Goal: Information Seeking & Learning: Learn about a topic

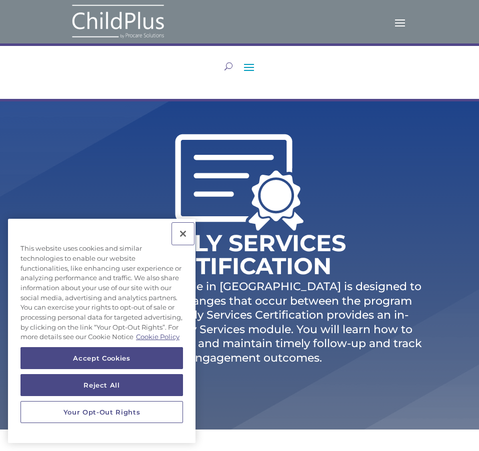
click at [182, 223] on button "Close" at bounding box center [183, 234] width 22 height 22
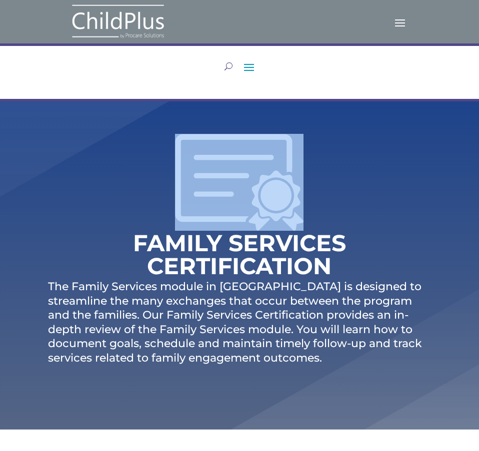
drag, startPoint x: 474, startPoint y: 63, endPoint x: 474, endPoint y: 134, distance: 70.9
click at [474, 89] on div "LEARN IN-PERSON Consulting On-site Events Summit Scramble!! ONLINE Courses Cert…" at bounding box center [239, 72] width 479 height 58
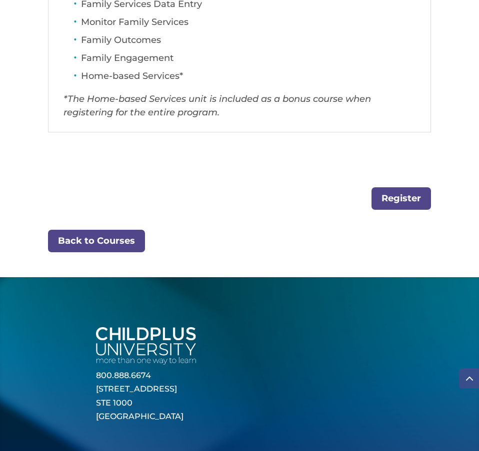
scroll to position [649, 0]
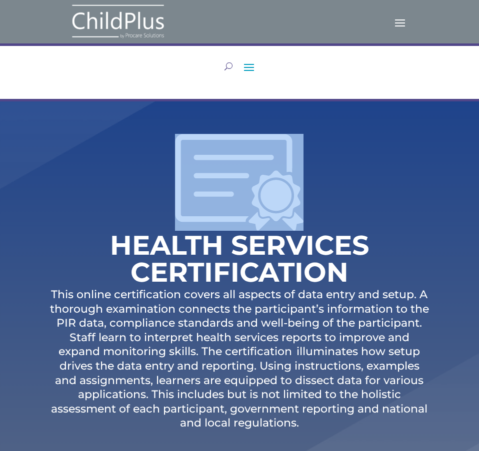
drag, startPoint x: 474, startPoint y: 36, endPoint x: 458, endPoint y: 188, distance: 153.2
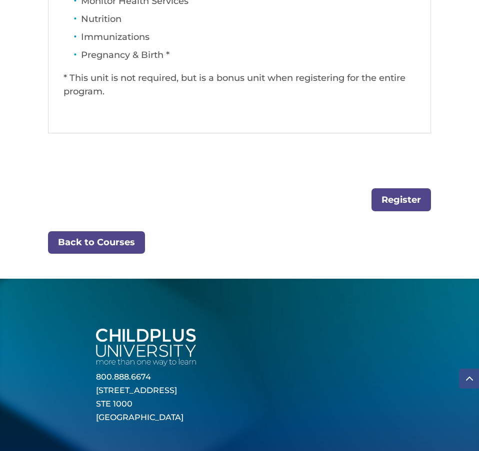
scroll to position [824, 0]
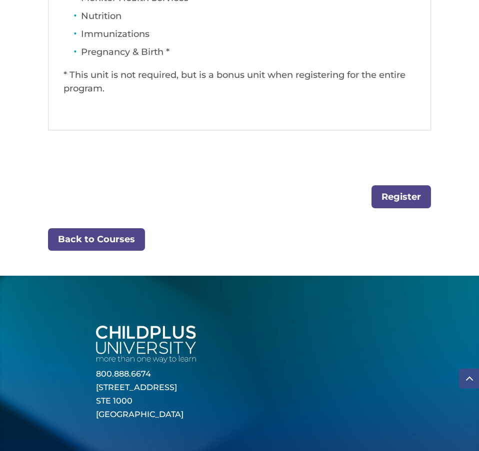
click at [390, 202] on link "Register" at bounding box center [400, 196] width 59 height 22
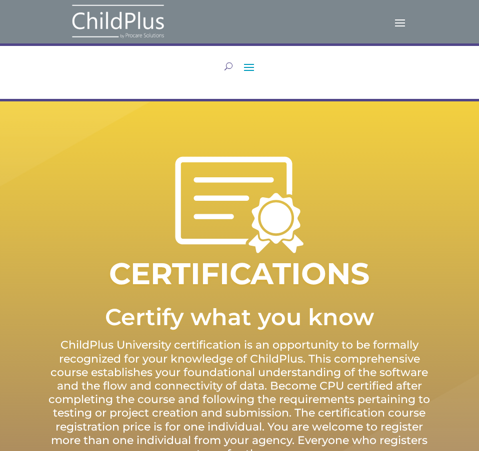
click at [474, 76] on div "LEARN IN-PERSON Consulting On-site Events Summit Scramble!! ONLINE Courses Cert…" at bounding box center [239, 72] width 479 height 58
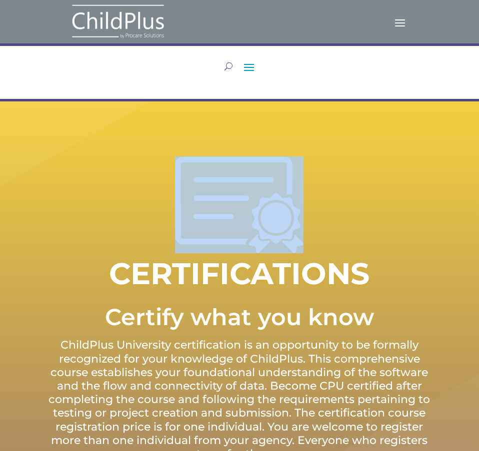
drag, startPoint x: 474, startPoint y: 19, endPoint x: 472, endPoint y: 107, distance: 88.4
click at [474, 72] on div "LEARN IN-PERSON Consulting On-site Events Summit Scramble!! ONLINE Courses Cert…" at bounding box center [239, 72] width 479 height 58
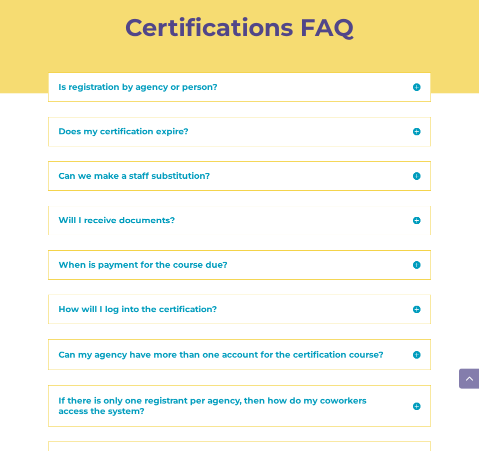
scroll to position [1524, 0]
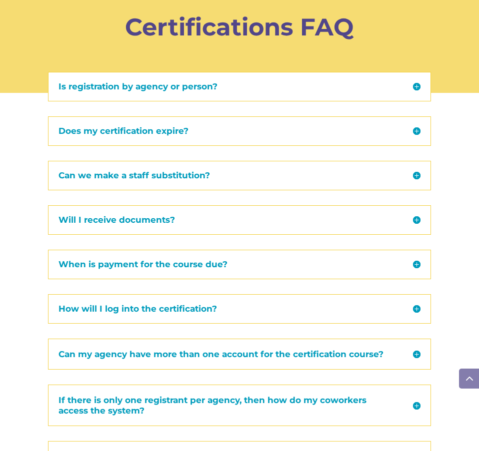
click at [419, 136] on div "Does my certification expire? Yes, to maintain up-to-date knowledge of the serv…" at bounding box center [239, 130] width 383 height 29
click at [417, 130] on h5 "Does my certification expire?" at bounding box center [239, 131] width 362 height 8
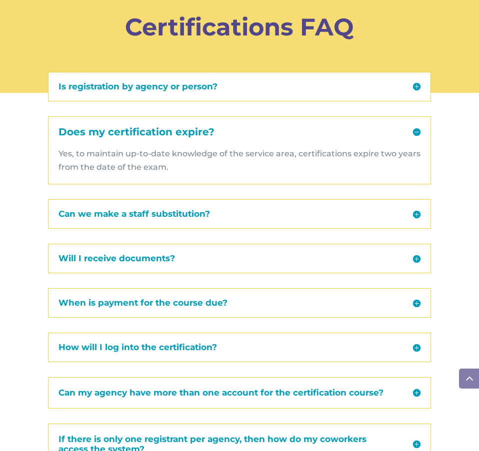
click at [416, 214] on h5 "Can we make a staff substitution?" at bounding box center [239, 214] width 362 height 8
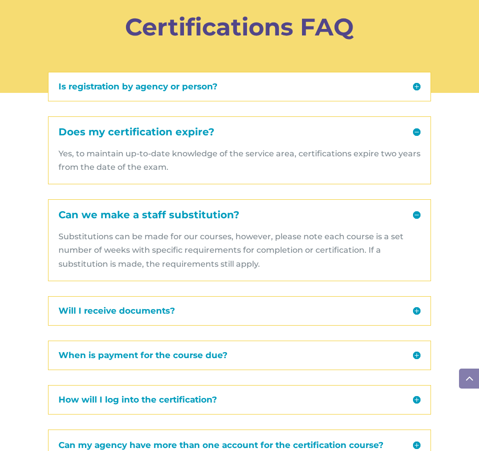
click at [417, 313] on h5 "Will I receive documents?" at bounding box center [239, 311] width 362 height 8
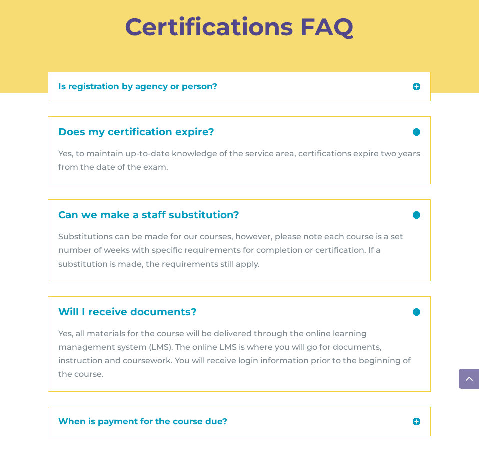
click at [415, 419] on h5 "When is payment for the course due?" at bounding box center [239, 421] width 362 height 8
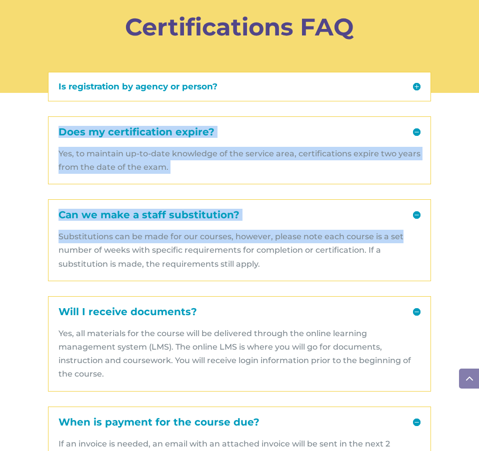
drag, startPoint x: 474, startPoint y: 86, endPoint x: 474, endPoint y: 222, distance: 136.4
click at [474, 222] on div "Is registration by agency or person? The certification course registration pric…" at bounding box center [239, 420] width 479 height 711
click at [474, 216] on div "Is registration by agency or person? The certification course registration pric…" at bounding box center [239, 420] width 479 height 711
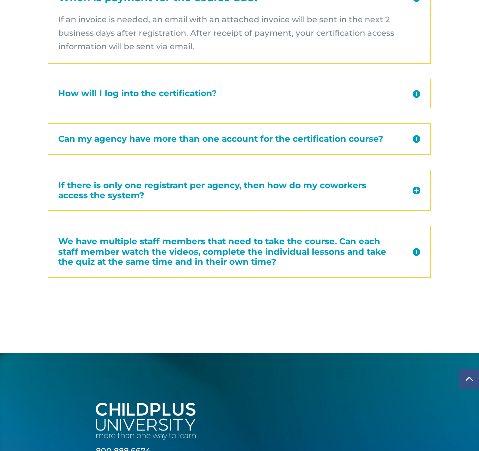
scroll to position [1948, 0]
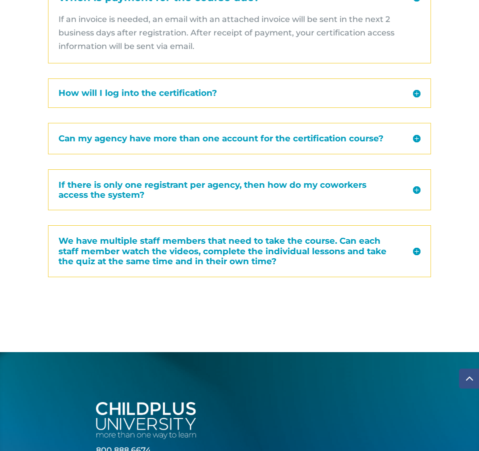
click at [421, 90] on div "How will I log into the certification? You will receive an email the Friday bef…" at bounding box center [239, 92] width 383 height 29
click at [421, 94] on div "How will I log into the certification? You will receive an email the Friday bef…" at bounding box center [239, 92] width 383 height 29
click at [424, 92] on div "How will I log into the certification? You will receive an email the Friday bef…" at bounding box center [239, 92] width 383 height 29
click at [420, 91] on h5 "How will I log into the certification?" at bounding box center [239, 93] width 362 height 8
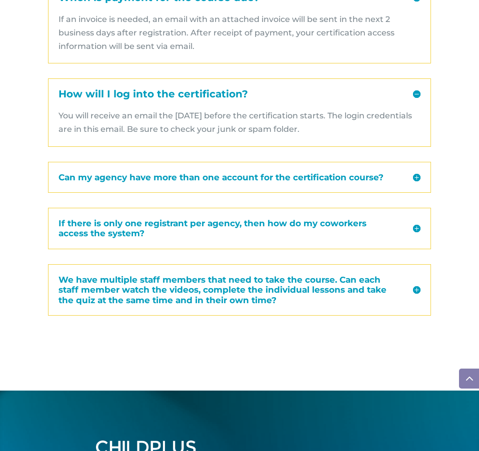
click at [420, 91] on h5 "How will I log into the certification?" at bounding box center [239, 94] width 362 height 10
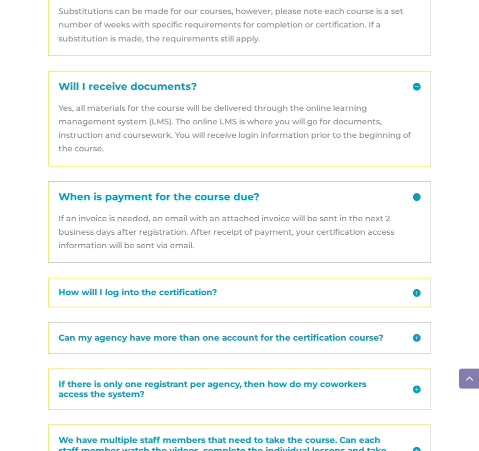
scroll to position [1749, 0]
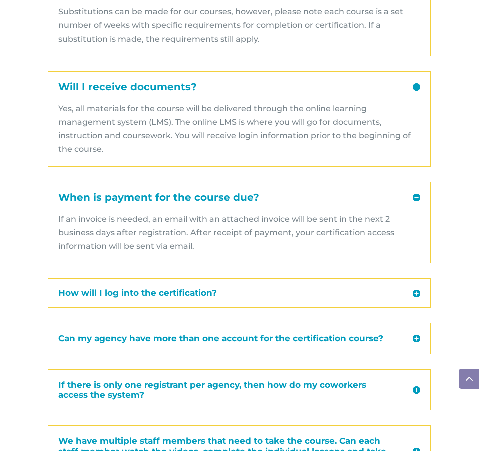
click at [419, 198] on h5 "When is payment for the course due?" at bounding box center [239, 197] width 362 height 10
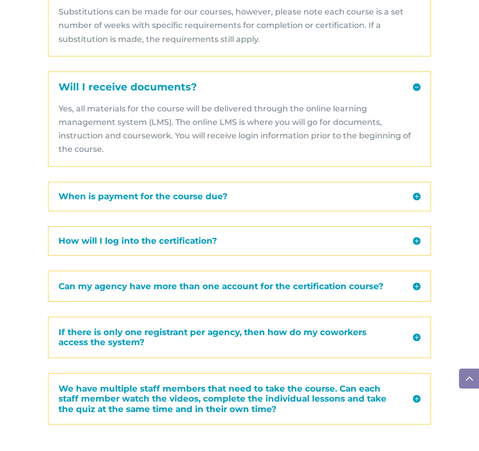
click at [421, 90] on div "Will I receive documents? Yes, all materials for the course will be delivered t…" at bounding box center [239, 118] width 383 height 95
click at [413, 84] on h5 "Will I receive documents?" at bounding box center [239, 87] width 362 height 10
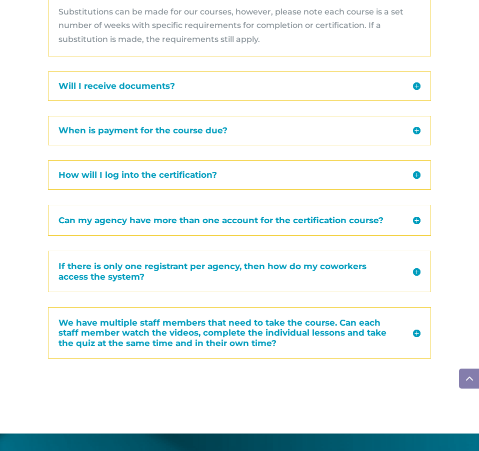
click at [474, 111] on div "Is registration by agency or person? The certification course registration pric…" at bounding box center [239, 137] width 479 height 593
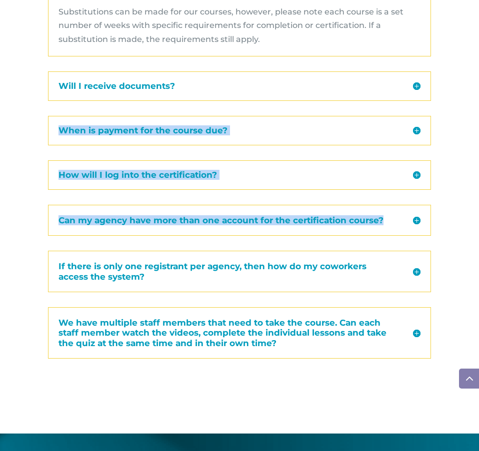
drag, startPoint x: 474, startPoint y: 204, endPoint x: 474, endPoint y: 96, distance: 107.4
click at [474, 96] on div "Is registration by agency or person? The certification course registration pric…" at bounding box center [239, 137] width 479 height 593
click at [474, 65] on div "Is registration by agency or person? The certification course registration pric…" at bounding box center [239, 137] width 479 height 593
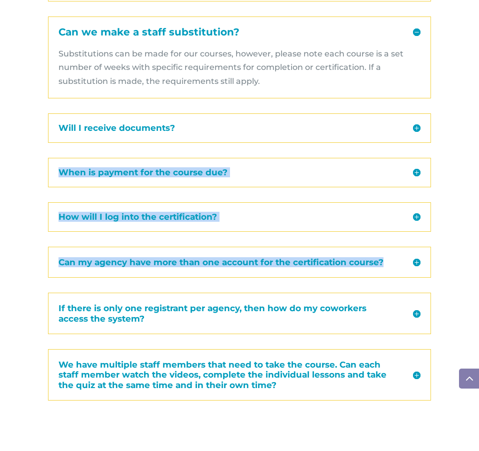
scroll to position [1699, 0]
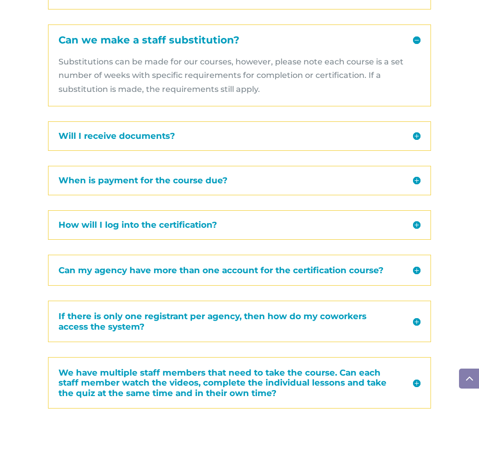
click at [414, 45] on div "Substitutions can be made for our courses, however, please note each course is …" at bounding box center [239, 70] width 362 height 51
click at [417, 37] on h5 "Can we make a staff substitution?" at bounding box center [239, 40] width 362 height 10
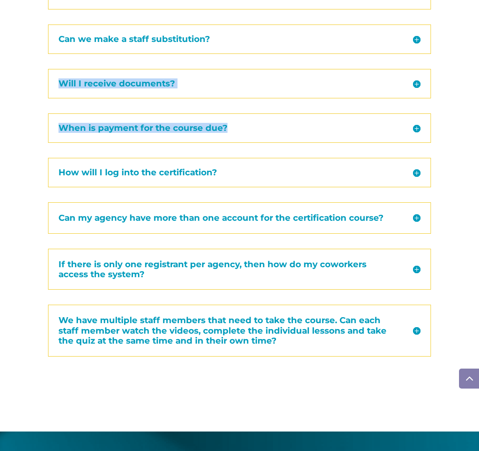
drag, startPoint x: 473, startPoint y: 149, endPoint x: 474, endPoint y: 26, distance: 122.9
click at [474, 26] on div "Is registration by agency or person? The certification course registration pric…" at bounding box center [239, 161] width 479 height 541
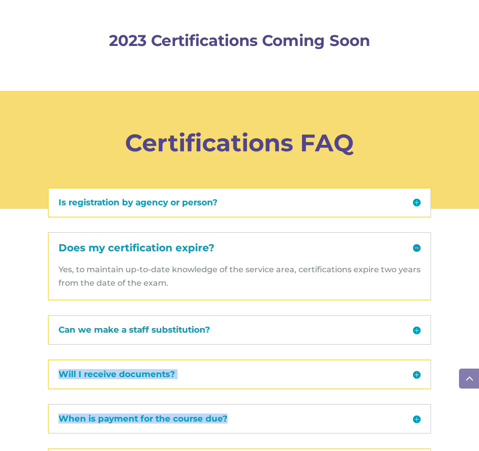
scroll to position [1399, 0]
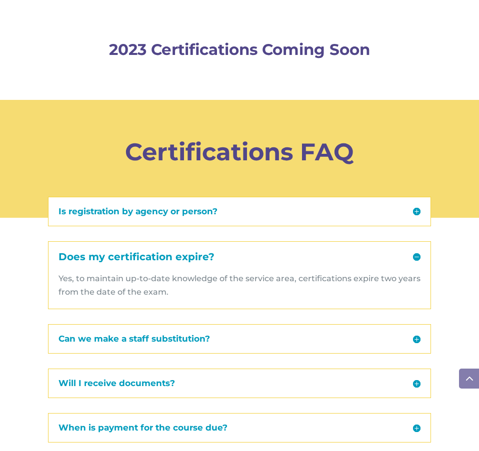
click at [415, 256] on h5 "Does my certification expire?" at bounding box center [239, 257] width 362 height 10
